Goal: Information Seeking & Learning: Learn about a topic

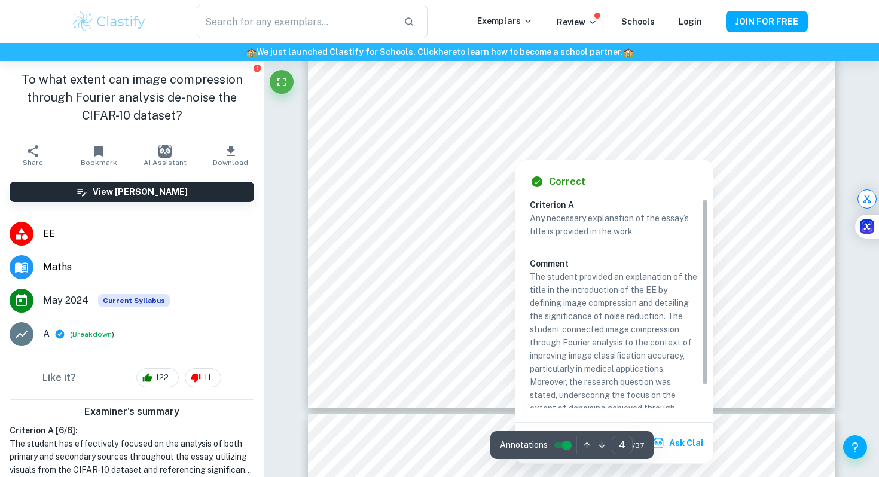
scroll to position [2581, 0]
click at [575, 148] on div at bounding box center [515, 146] width 322 height 25
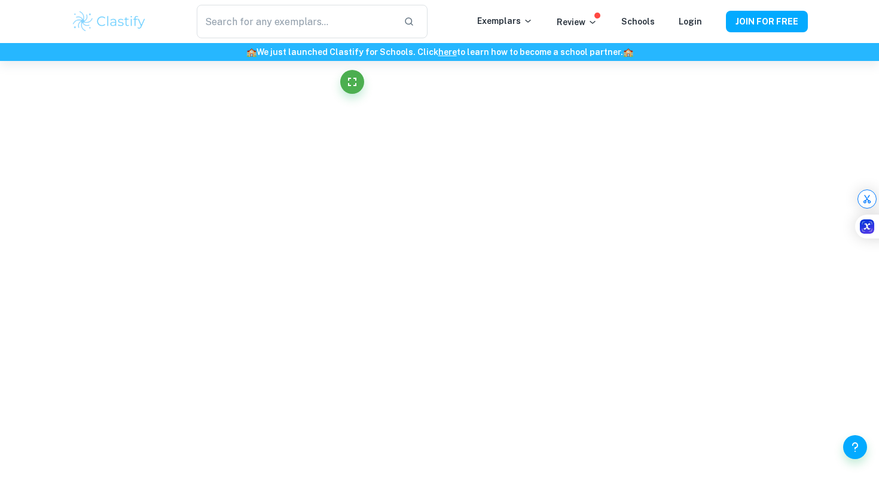
scroll to position [587, 0]
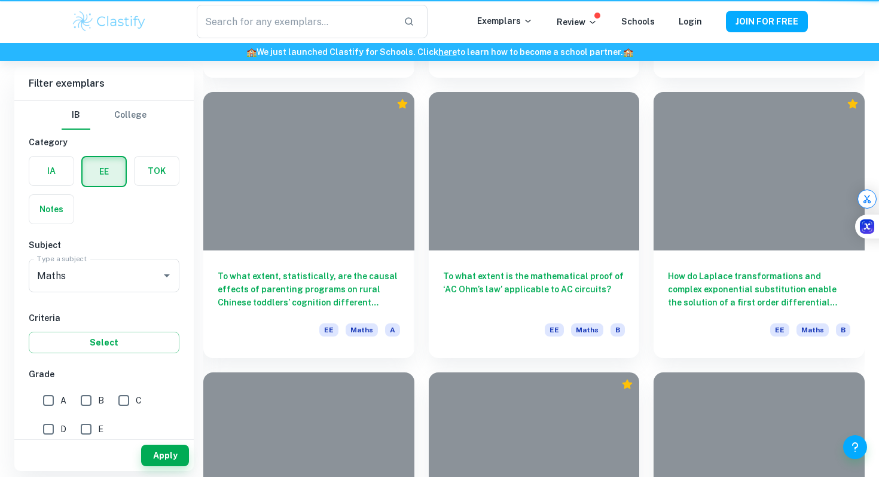
scroll to position [105, 0]
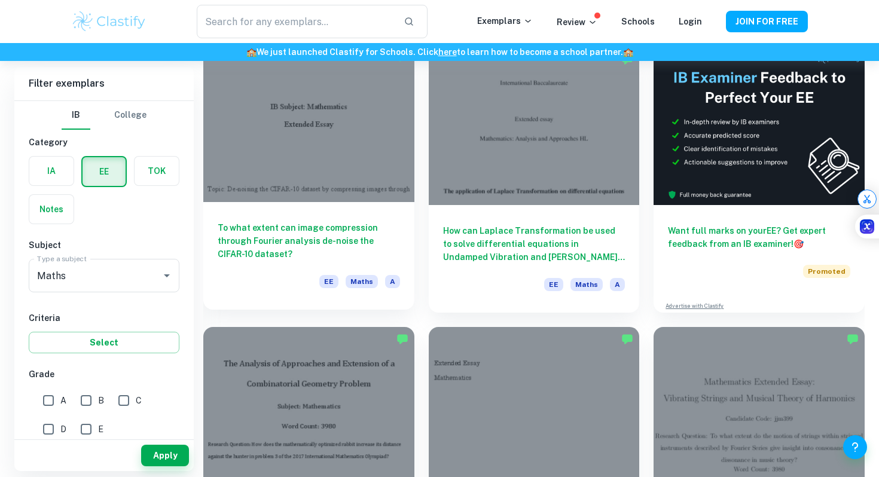
click at [339, 115] on div at bounding box center [308, 123] width 211 height 158
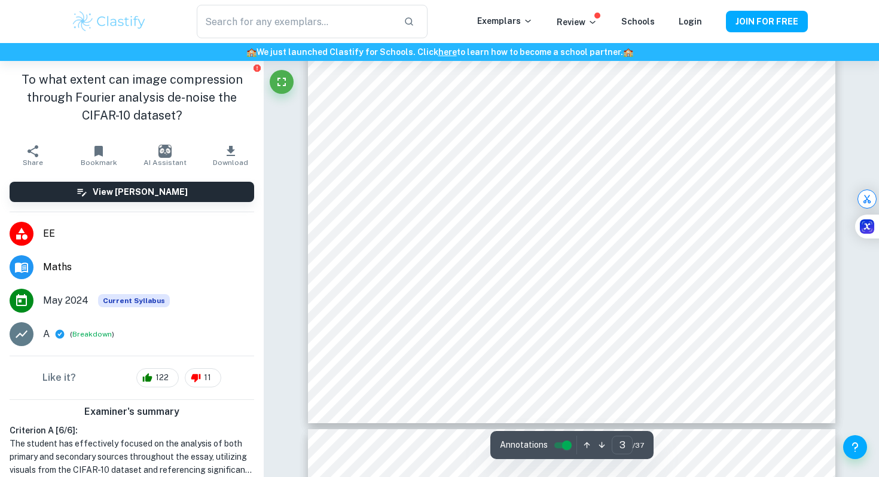
type input "4"
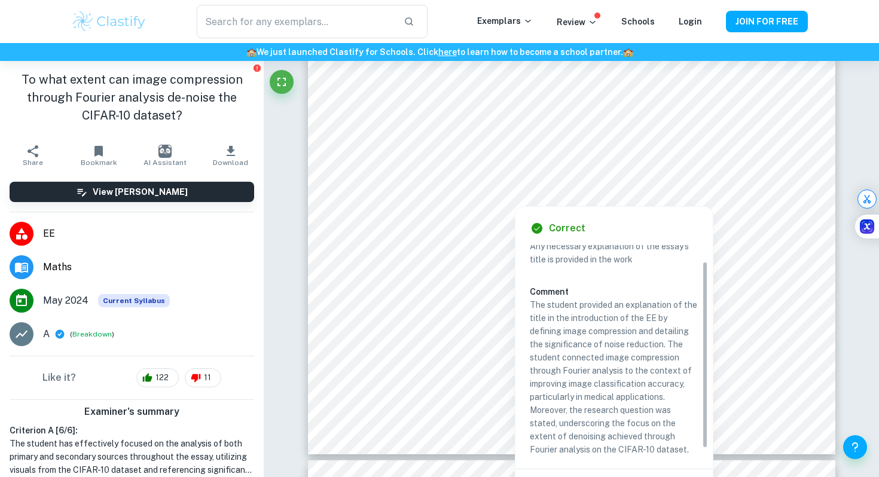
scroll to position [25, 0]
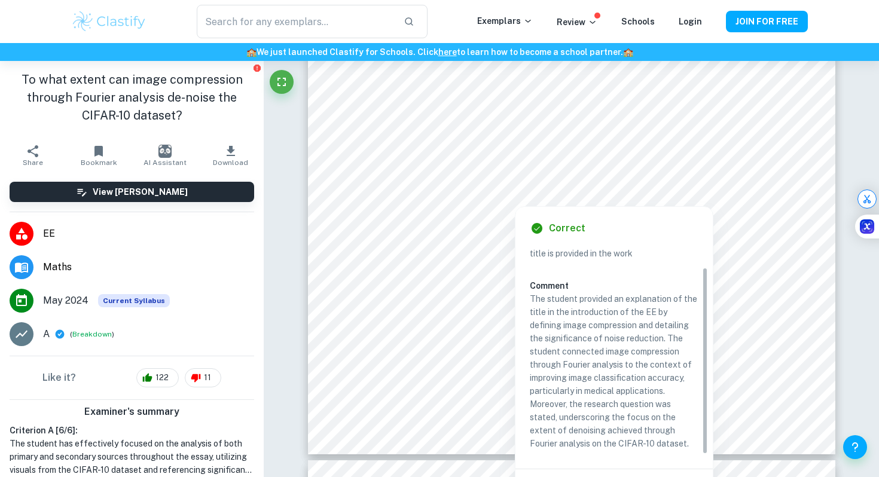
drag, startPoint x: 705, startPoint y: 259, endPoint x: 705, endPoint y: 315, distance: 56.2
click at [706, 313] on div "Criterion A Any necessary explanation of the essay’s title is provided in the w…" at bounding box center [619, 349] width 178 height 209
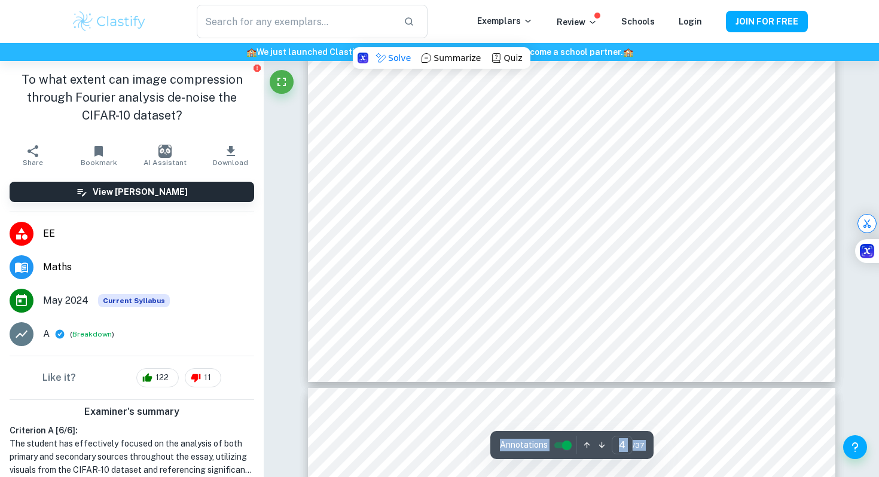
scroll to position [2605, 0]
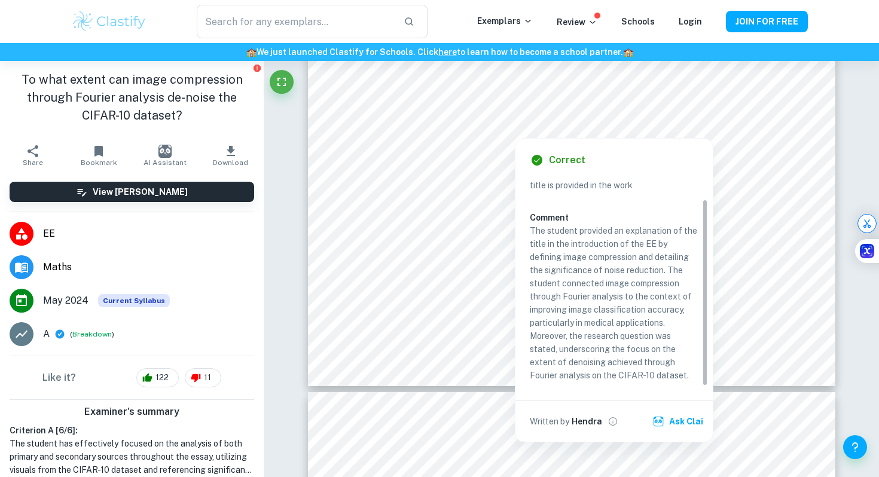
click at [529, 231] on div "Correct Criterion A Any necessary explanation of the essay’s title is provided …" at bounding box center [614, 290] width 197 height 303
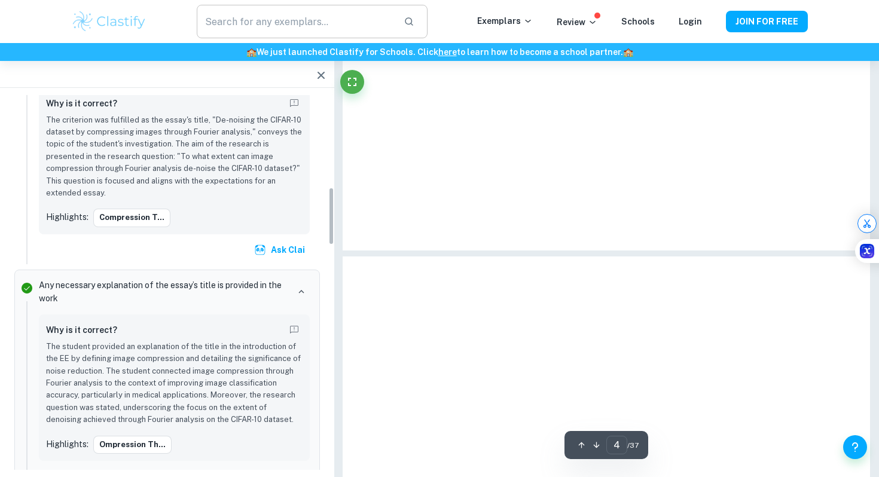
scroll to position [595, 0]
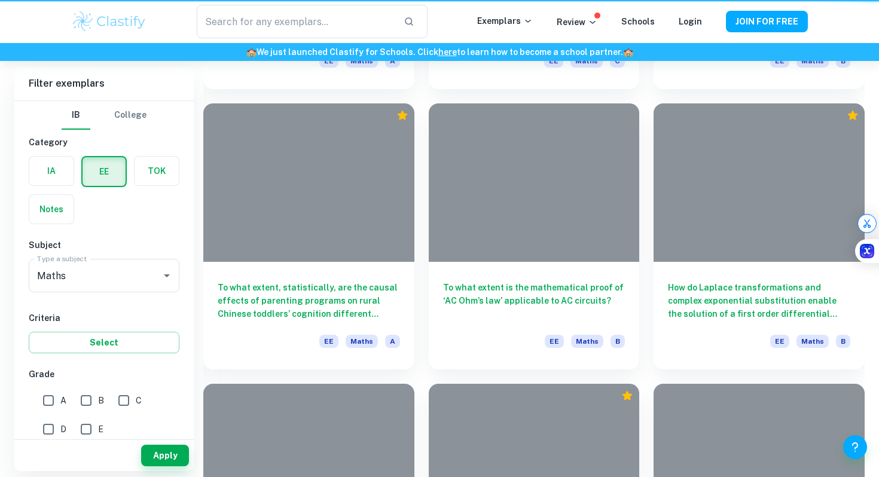
scroll to position [105, 0]
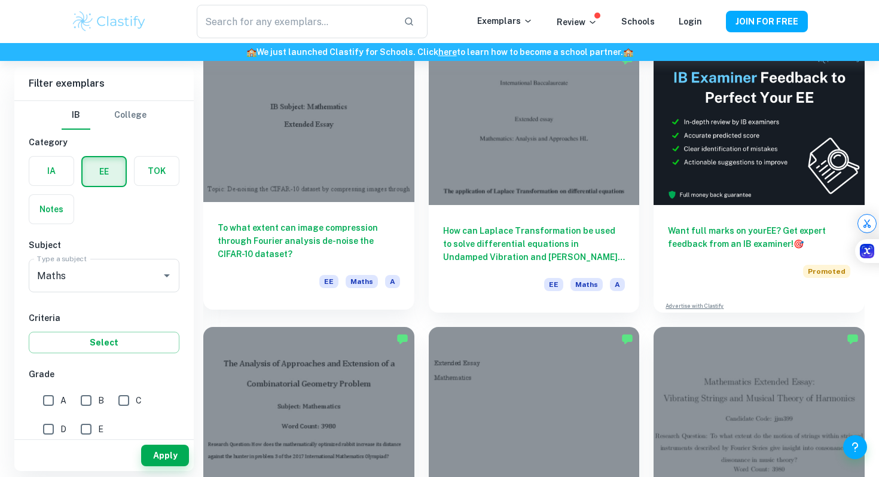
click at [331, 167] on div at bounding box center [308, 123] width 211 height 158
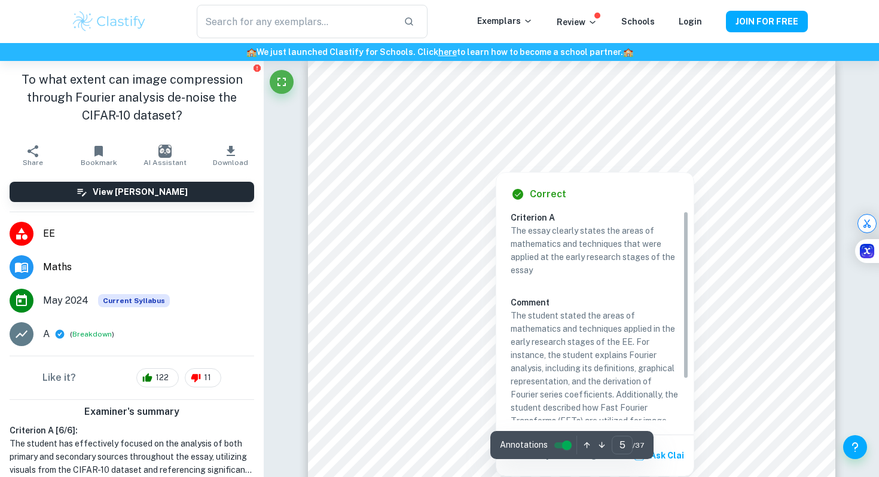
scroll to position [2953, 0]
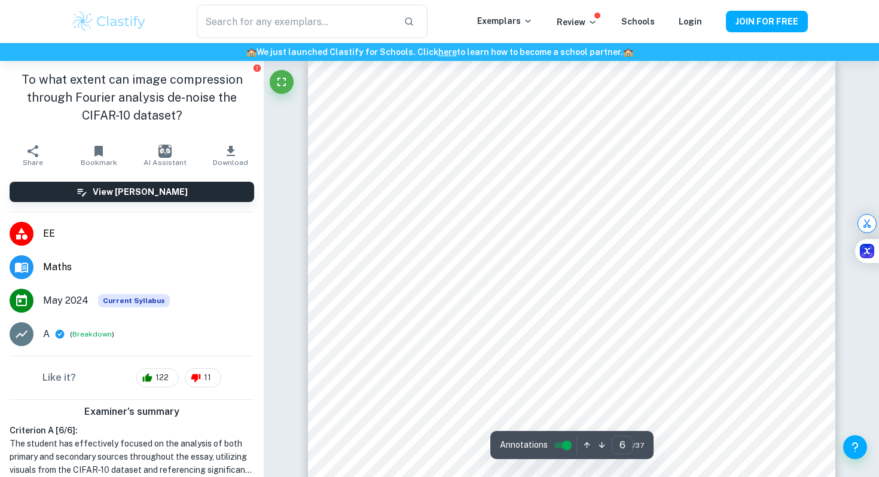
type input "5"
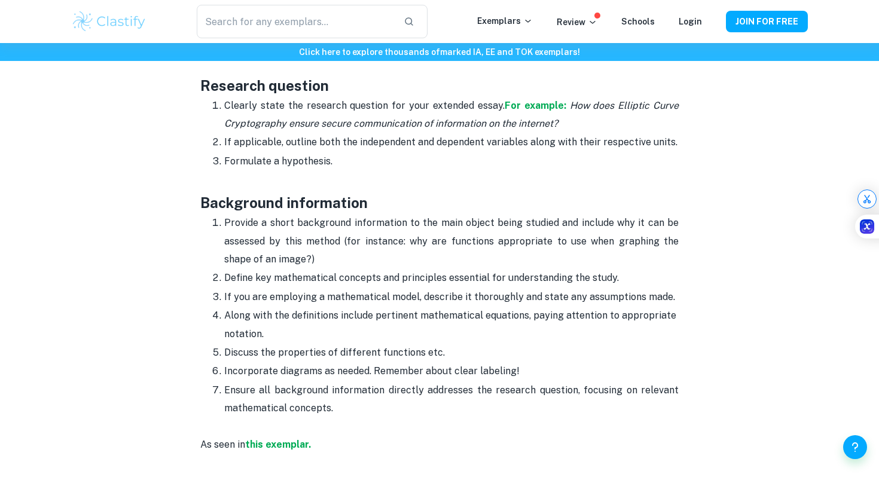
scroll to position [903, 0]
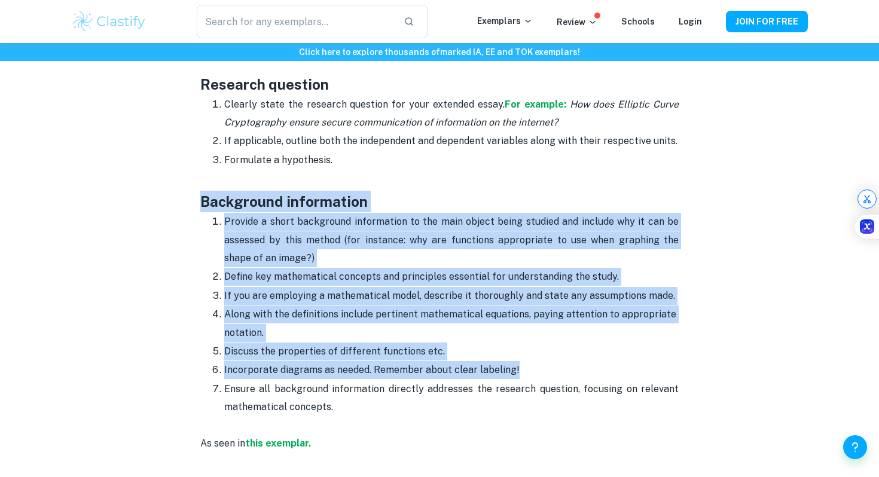
drag, startPoint x: 239, startPoint y: 197, endPoint x: 518, endPoint y: 371, distance: 328.3
click at [518, 371] on div "Maths EE Format and Structure By Julia • April 23, 2024 Get feedback on your Ma…" at bounding box center [439, 474] width 737 height 2568
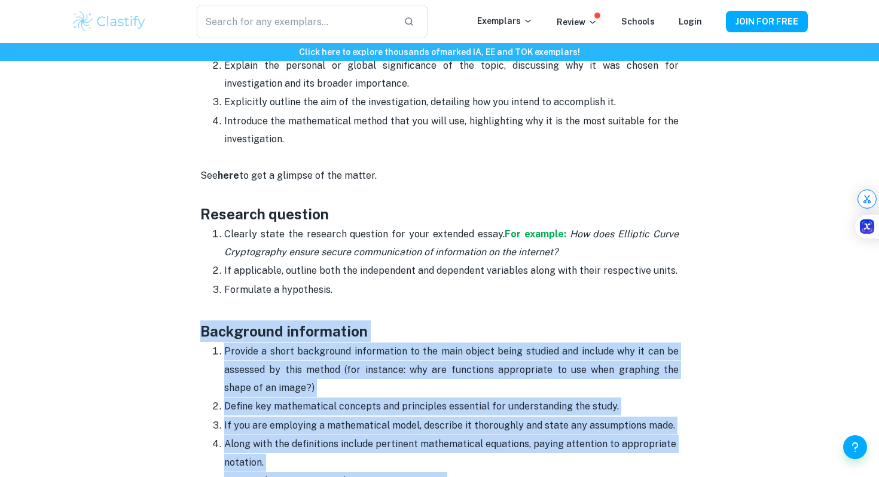
scroll to position [771, 0]
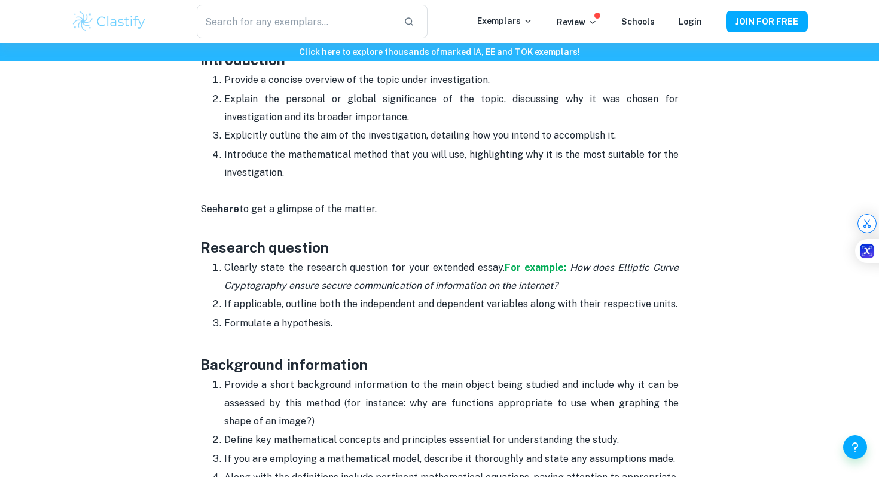
scroll to position [853, 0]
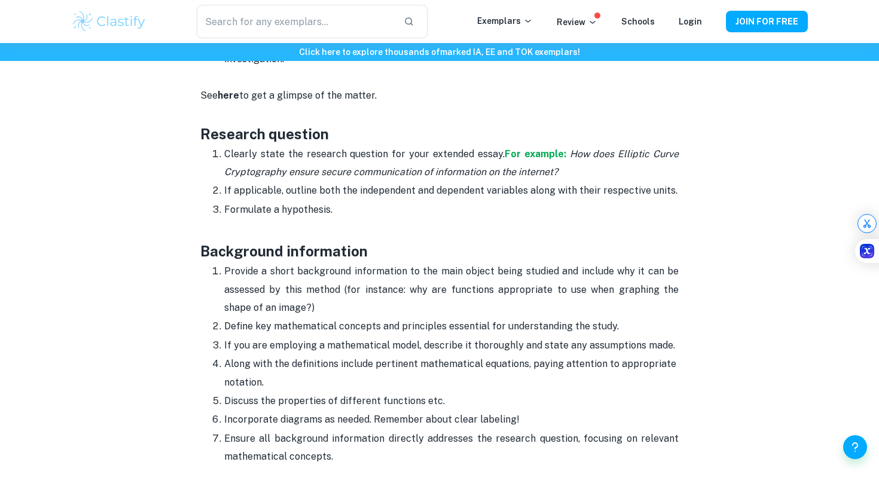
click at [329, 273] on p "Provide a short background information to the main object being studied and inc…" at bounding box center [451, 290] width 455 height 54
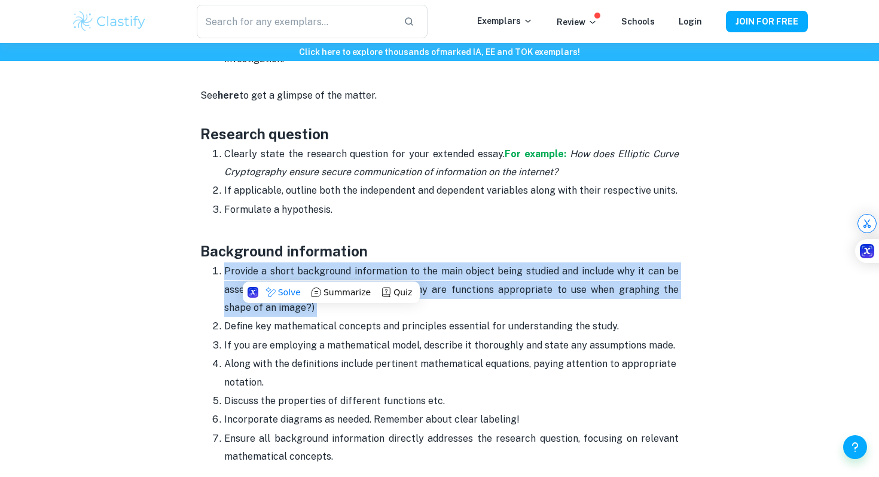
click at [329, 273] on p "Provide a short background information to the main object being studied and inc…" at bounding box center [451, 290] width 455 height 54
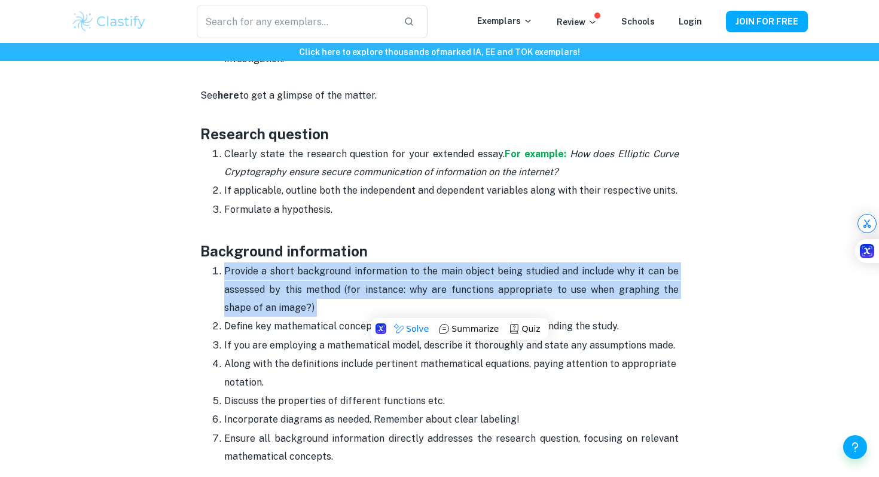
click at [329, 273] on p "Provide a short background information to the main object being studied and inc…" at bounding box center [451, 290] width 455 height 54
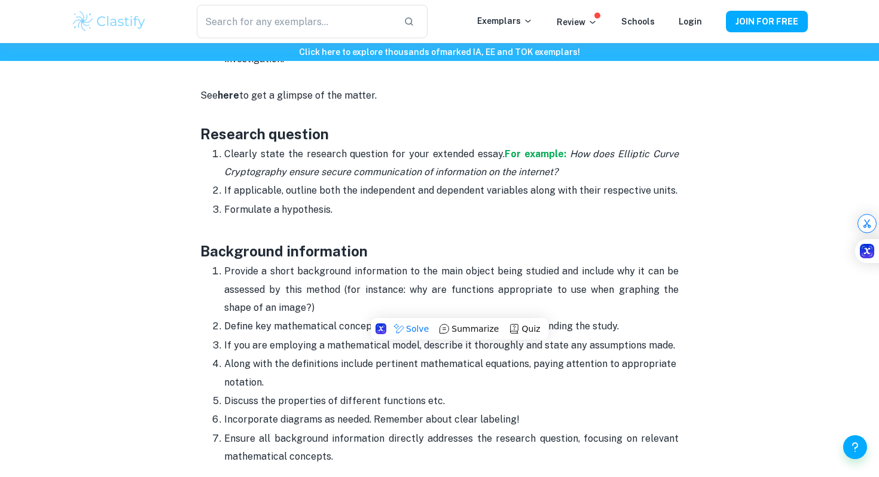
click at [329, 273] on p "Provide a short background information to the main object being studied and inc…" at bounding box center [451, 290] width 455 height 54
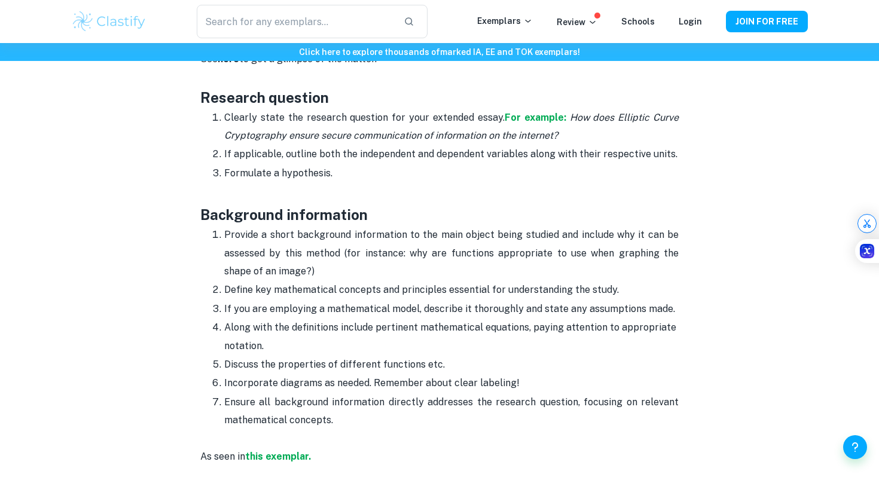
click at [318, 257] on p "Provide a short background information to the main object being studied and inc…" at bounding box center [451, 253] width 455 height 54
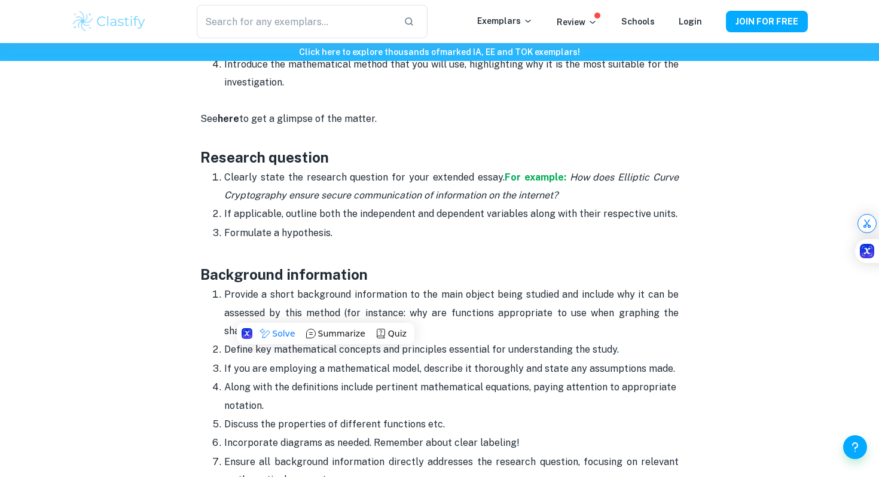
click at [318, 257] on h3 "Background information" at bounding box center [439, 263] width 478 height 43
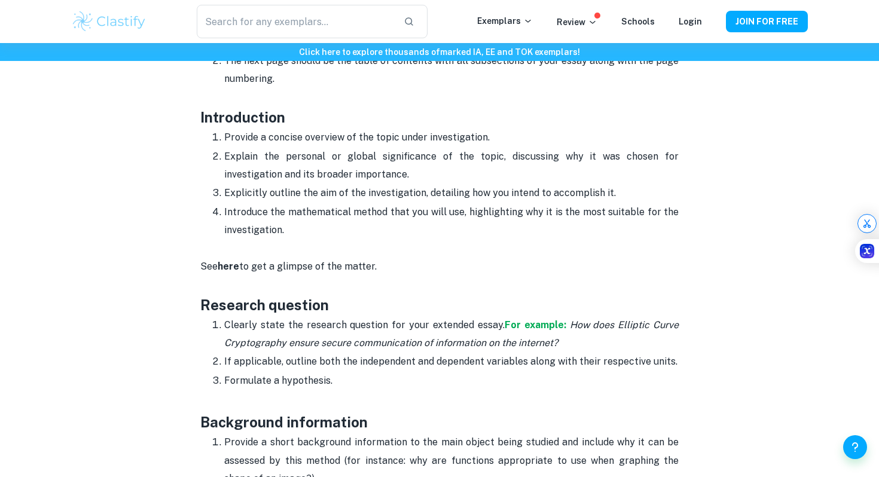
click at [318, 257] on p "See here to get a glimpse of the matter." at bounding box center [439, 267] width 478 height 54
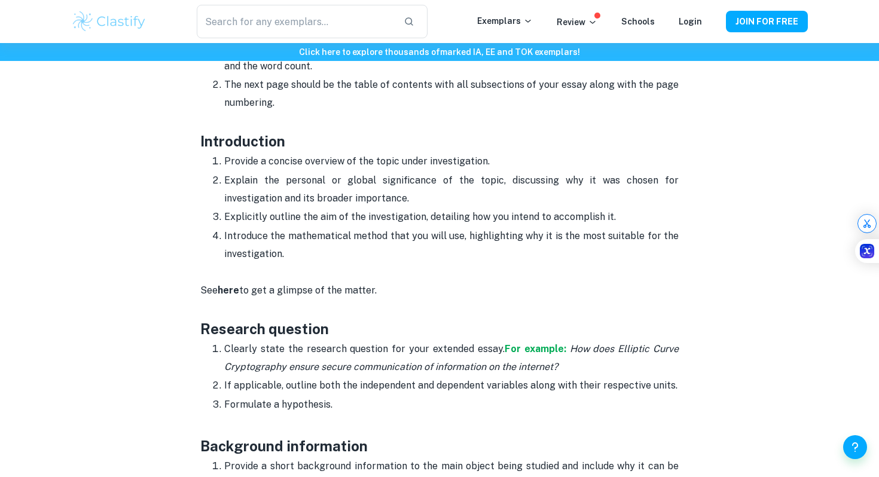
scroll to position [646, 0]
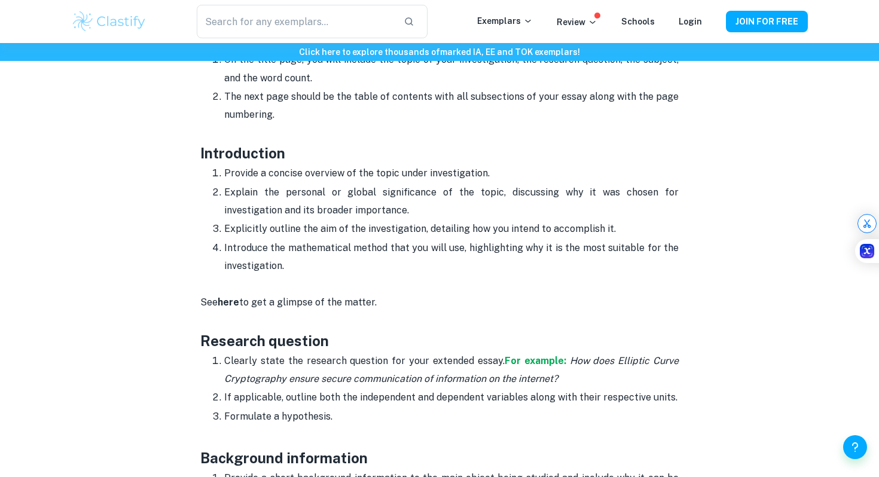
click at [318, 257] on p "Introduce the mathematical method that you will use, highlighting why it is the…" at bounding box center [451, 257] width 455 height 36
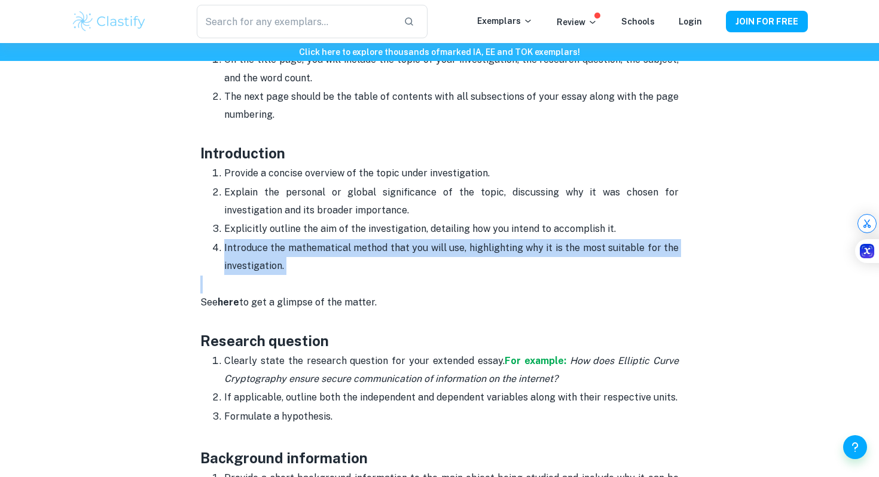
click at [318, 257] on p "Introduce the mathematical method that you will use, highlighting why it is the…" at bounding box center [451, 257] width 455 height 36
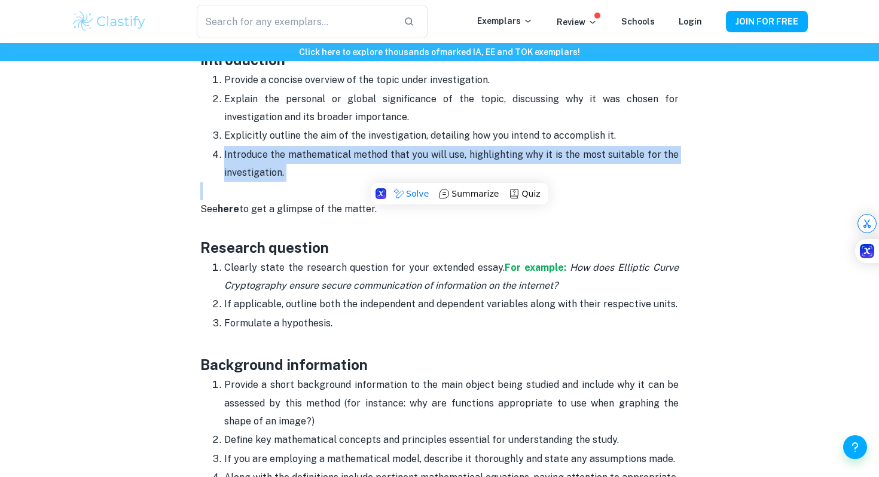
scroll to position [740, 0]
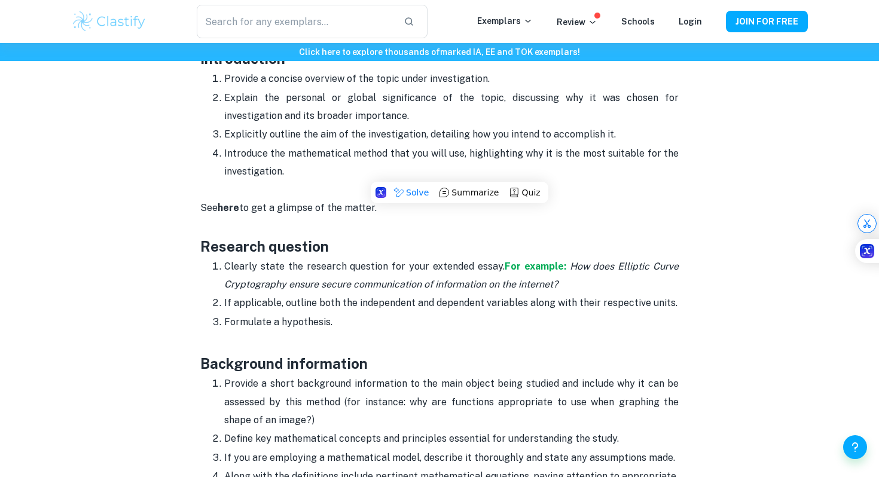
click at [274, 302] on p "If applicable, outline both the independent and dependent variables along with …" at bounding box center [451, 303] width 455 height 18
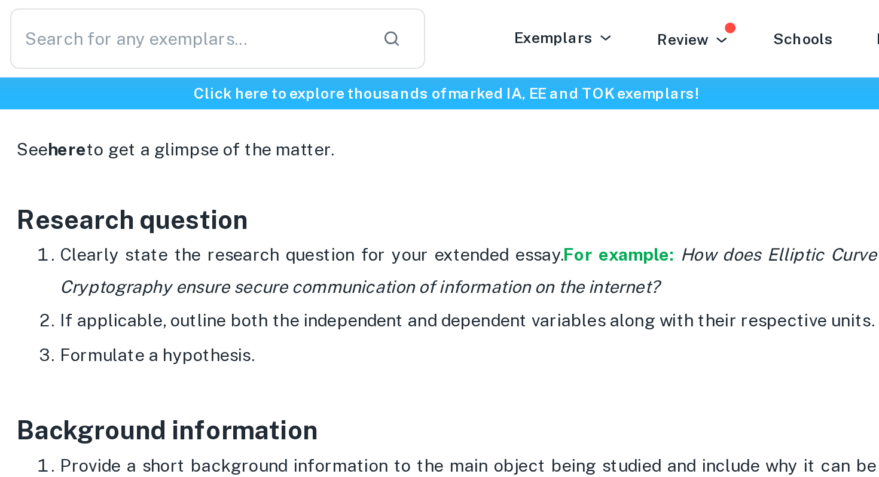
scroll to position [864, 0]
